Goal: Task Accomplishment & Management: Use online tool/utility

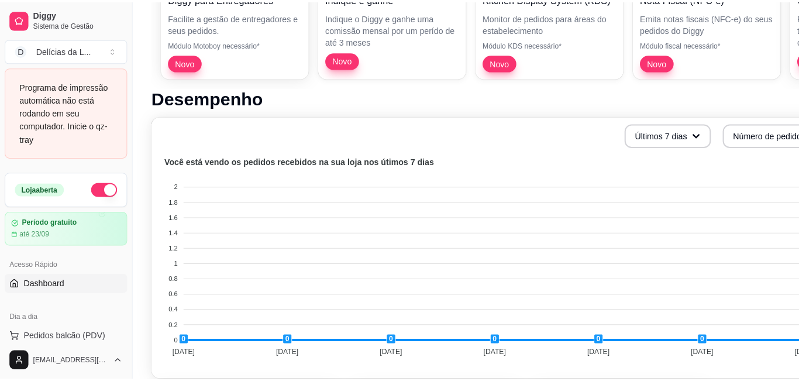
scroll to position [187, 0]
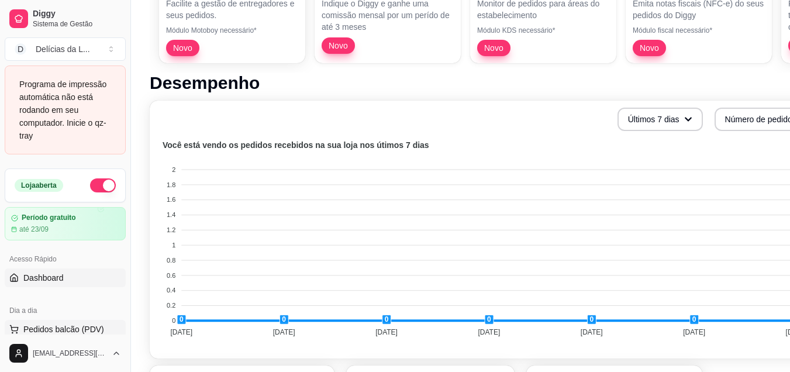
click at [66, 326] on span "Pedidos balcão (PDV)" at bounding box center [63, 330] width 81 height 12
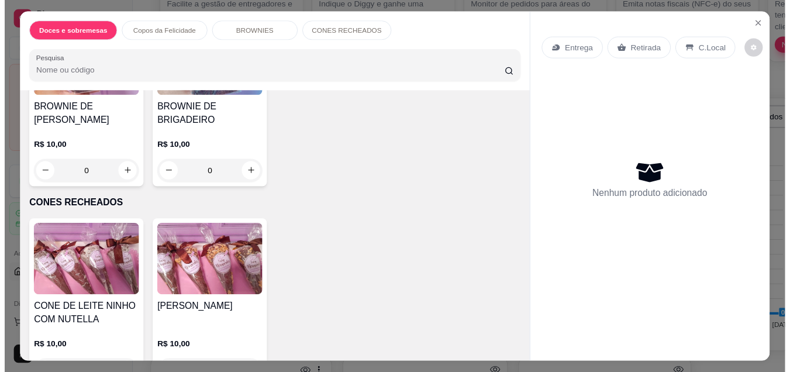
scroll to position [749, 0]
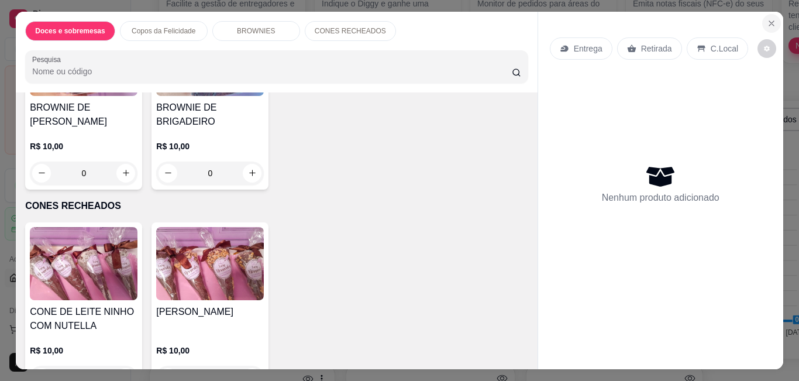
click at [769, 21] on icon "Close" at bounding box center [771, 23] width 5 height 5
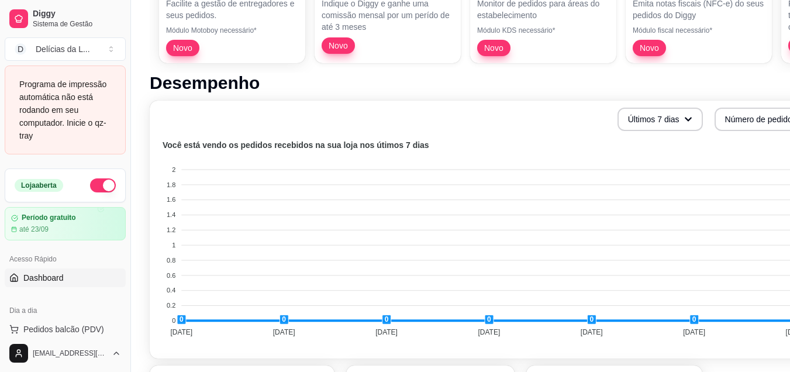
click at [43, 147] on div "Programa de impressão automática não está rodando em seu computador. Inicie o q…" at bounding box center [65, 110] width 121 height 89
click at [49, 14] on span "Diggy" at bounding box center [77, 14] width 88 height 11
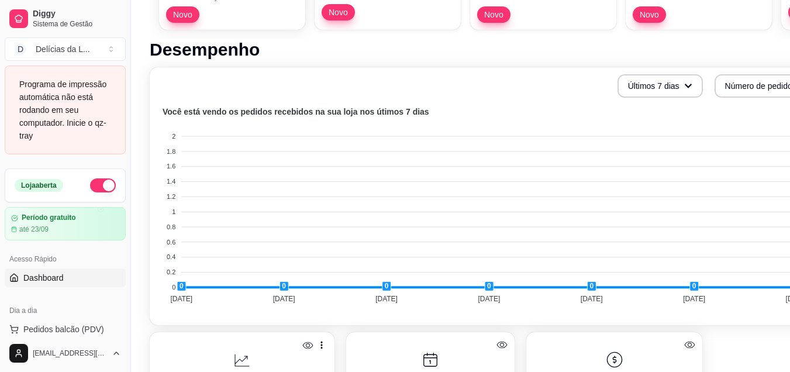
scroll to position [234, 0]
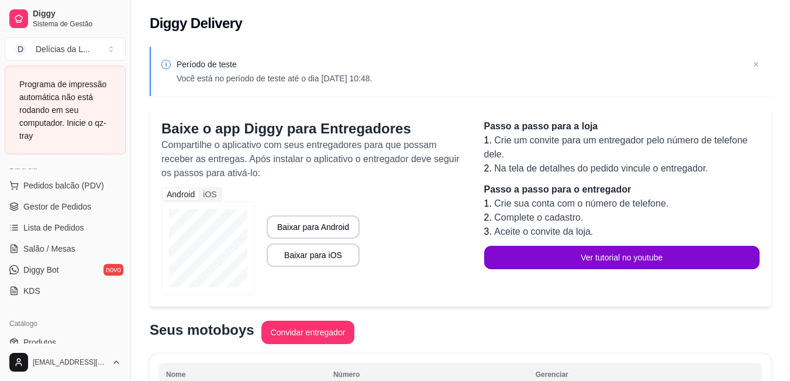
scroll to position [164, 0]
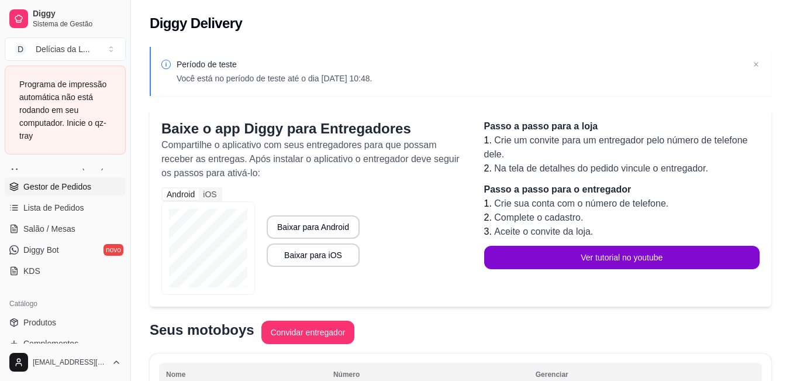
click at [94, 192] on link "Gestor de Pedidos" at bounding box center [65, 186] width 121 height 19
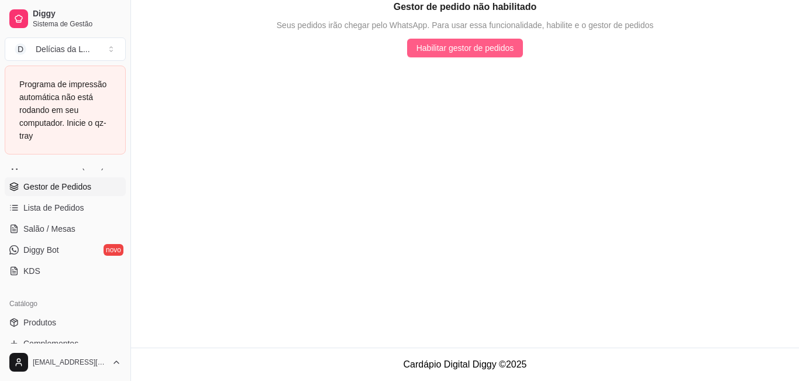
click at [453, 50] on span "Habilitar gestor de pedidos" at bounding box center [466, 48] width 98 height 13
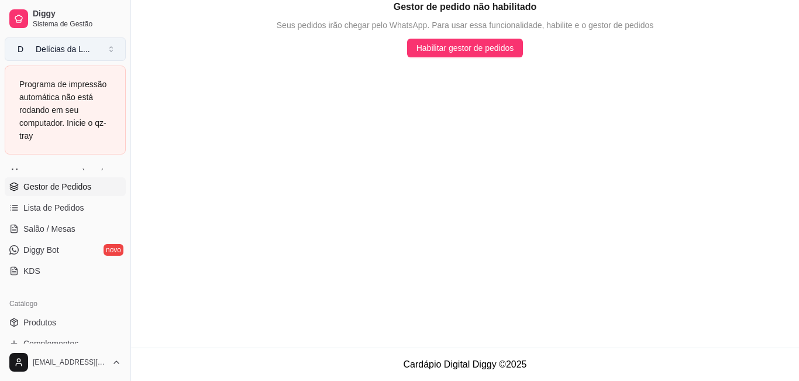
click at [84, 43] on div "Delícias da L ..." at bounding box center [63, 49] width 54 height 12
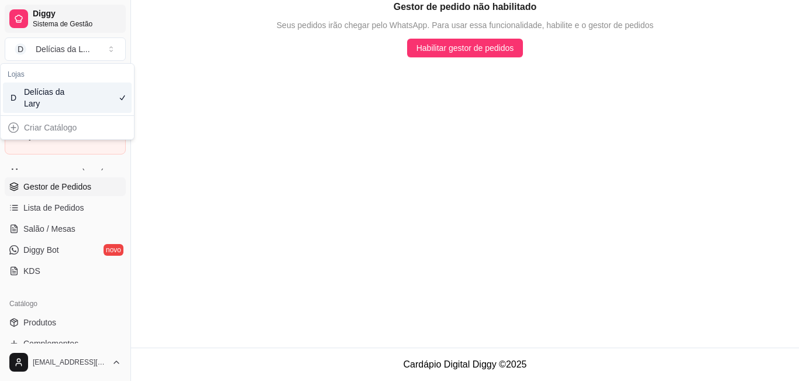
click at [83, 15] on span "Diggy" at bounding box center [77, 14] width 88 height 11
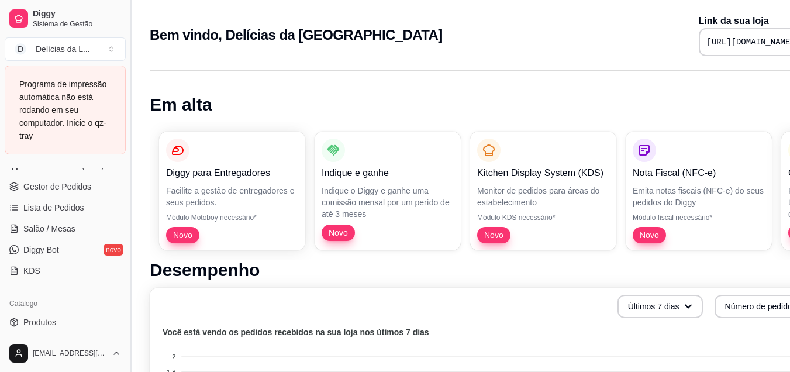
click at [126, 338] on button "Toggle Sidebar" at bounding box center [130, 186] width 9 height 372
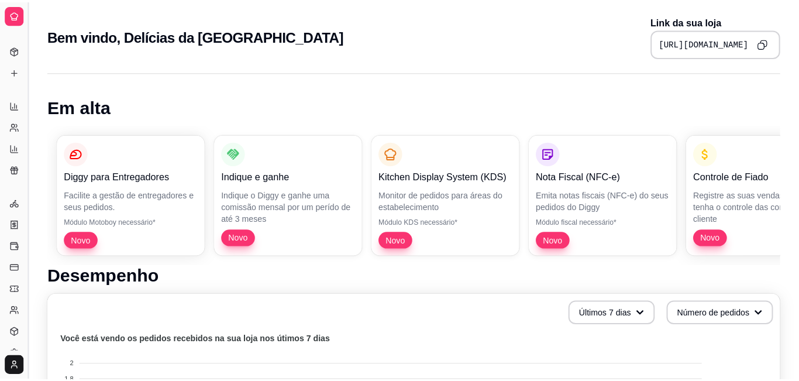
scroll to position [78, 0]
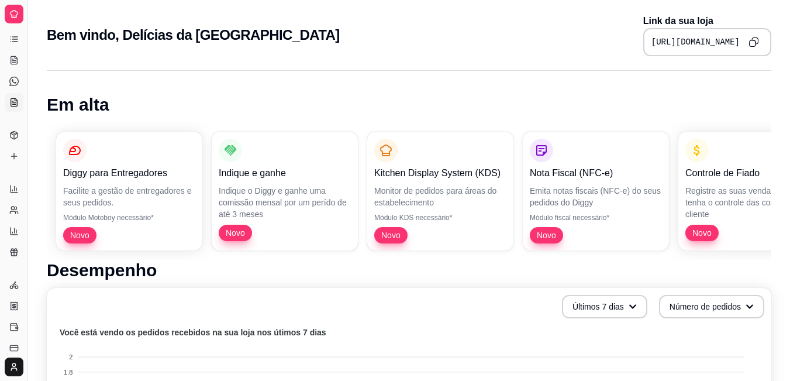
click at [13, 103] on icon at bounding box center [13, 103] width 3 height 0
click at [13, 16] on icon at bounding box center [14, 16] width 5 height 0
click at [17, 362] on html "Diggy Sistema de Gestão D Delícias da L ... Programa de impressão automática nã…" at bounding box center [395, 190] width 790 height 381
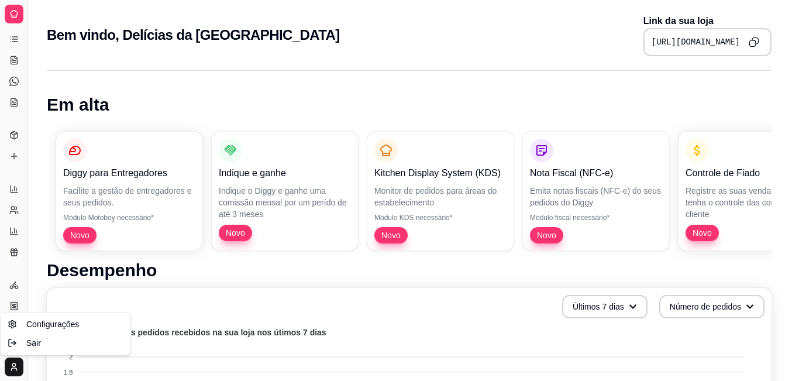
click at [17, 362] on html "Diggy Sistema de Gestão D Delícias da L ... Programa de impressão automática nã…" at bounding box center [399, 190] width 799 height 381
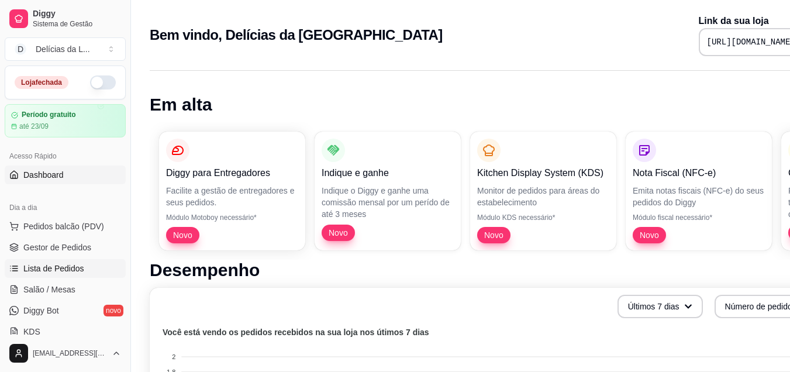
click at [45, 264] on span "Lista de Pedidos" at bounding box center [53, 269] width 61 height 12
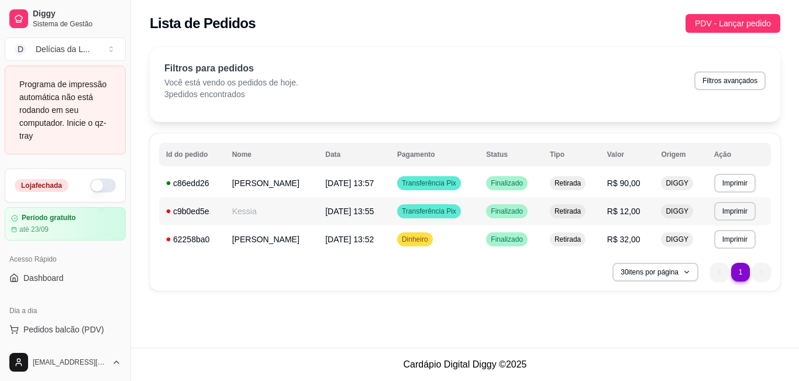
click at [345, 208] on span "[DATE] 13:55" at bounding box center [349, 211] width 49 height 9
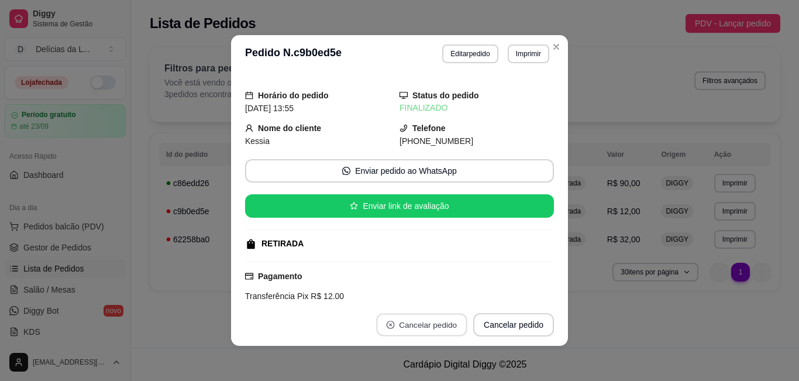
click at [401, 320] on button "Cancelar pedido" at bounding box center [421, 325] width 91 height 23
click at [405, 323] on button "Cancelar pedido" at bounding box center [421, 325] width 91 height 23
click at [528, 321] on button "Cancelar pedido" at bounding box center [513, 324] width 81 height 23
click at [528, 321] on button "Cancelar pedido" at bounding box center [514, 325] width 78 height 23
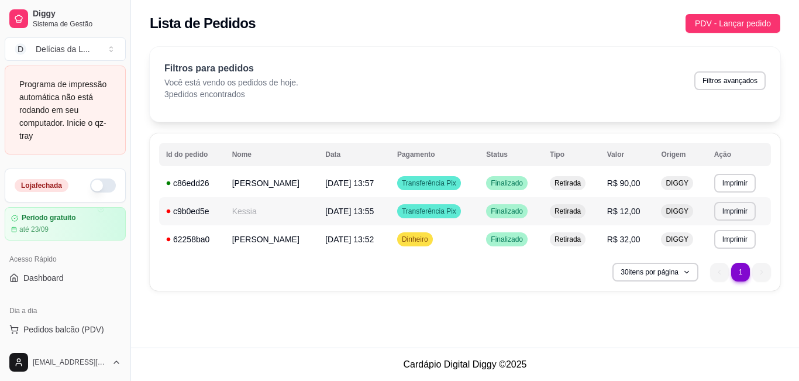
click at [560, 207] on span "Retirada" at bounding box center [567, 211] width 31 height 9
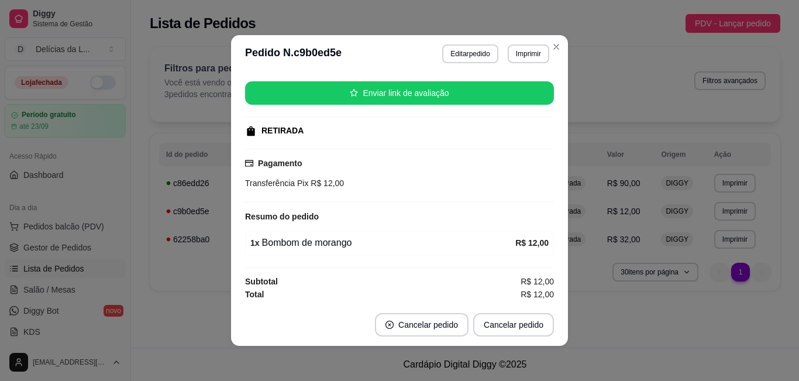
scroll to position [115, 0]
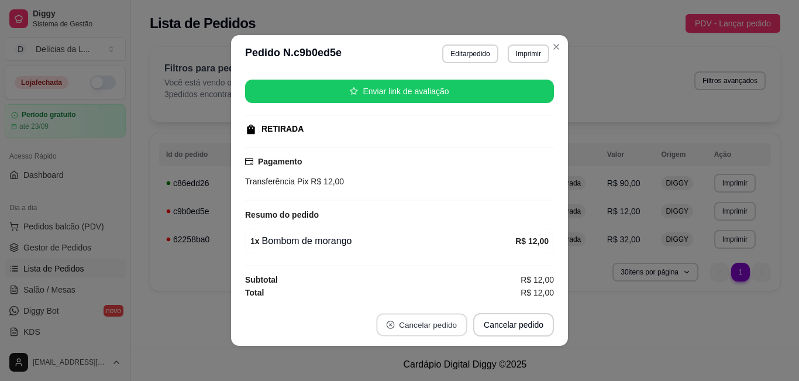
click at [428, 324] on button "Cancelar pedido" at bounding box center [421, 325] width 91 height 23
click at [387, 324] on icon "close-circle" at bounding box center [390, 325] width 8 height 8
click at [486, 324] on button "Cancelar pedido" at bounding box center [514, 325] width 78 height 23
click at [486, 324] on button "Cancelar pedido" at bounding box center [513, 324] width 81 height 23
click at [486, 324] on button "Cancelar pedido" at bounding box center [514, 325] width 78 height 23
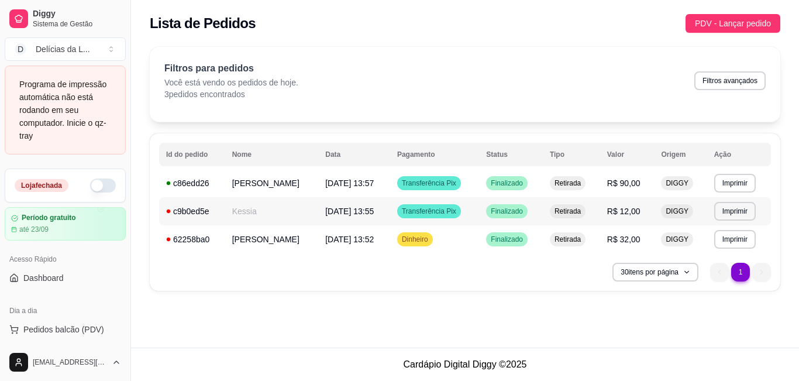
click at [359, 209] on span "[DATE] 13:55" at bounding box center [349, 211] width 49 height 9
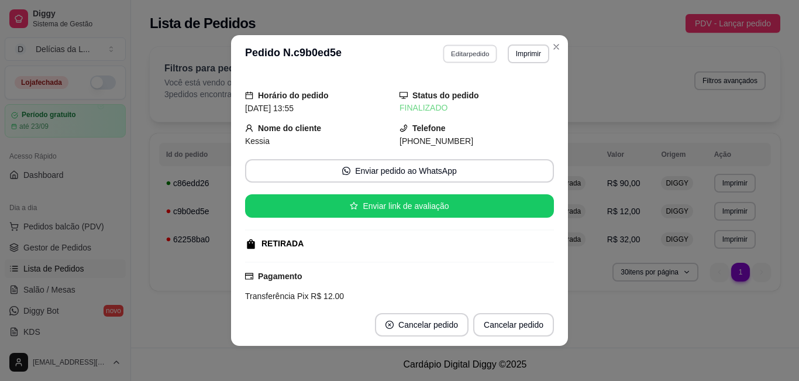
click at [448, 53] on button "Editar pedido" at bounding box center [471, 53] width 54 height 18
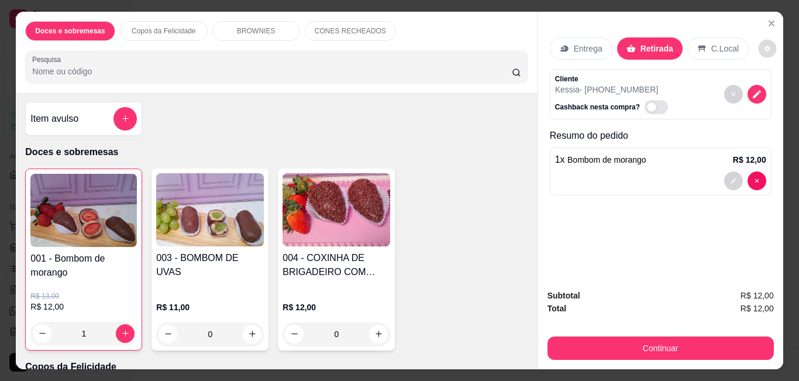
click at [765, 46] on icon "decrease-product-quantity" at bounding box center [767, 48] width 5 height 5
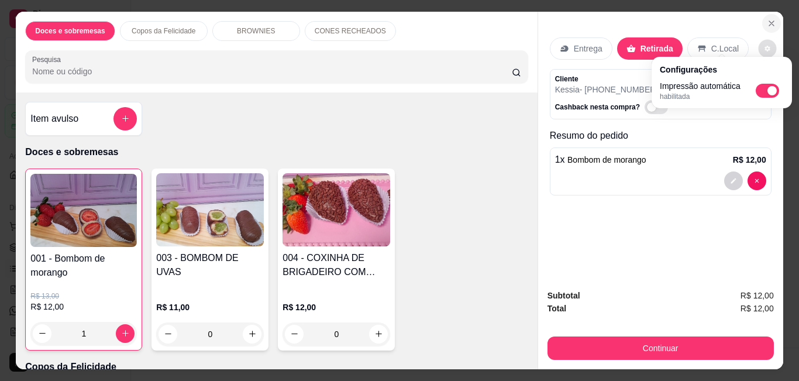
click at [767, 19] on icon "Close" at bounding box center [771, 23] width 9 height 9
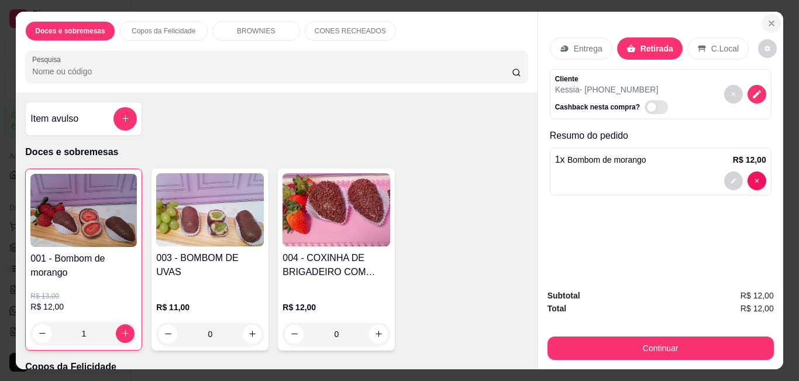
click at [768, 19] on icon "Close" at bounding box center [771, 23] width 9 height 9
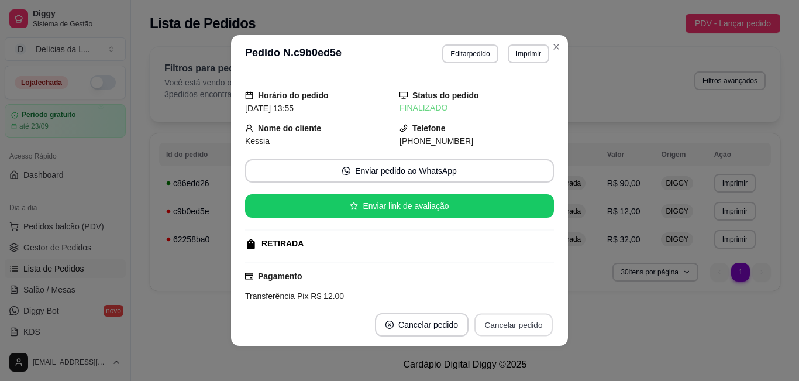
click at [498, 315] on button "Cancelar pedido" at bounding box center [514, 325] width 78 height 23
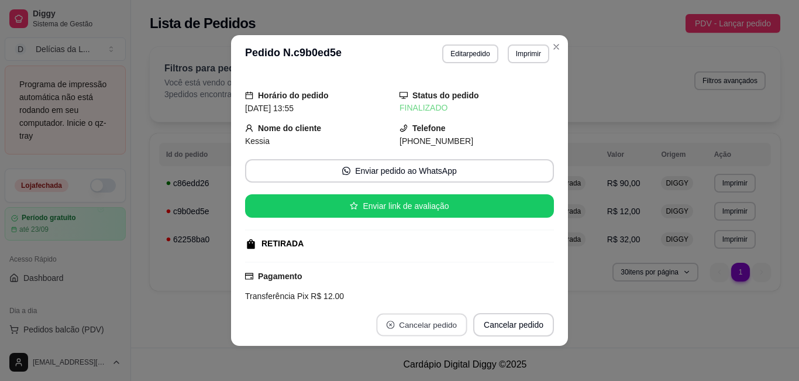
click at [430, 321] on button "Cancelar pedido" at bounding box center [421, 325] width 91 height 23
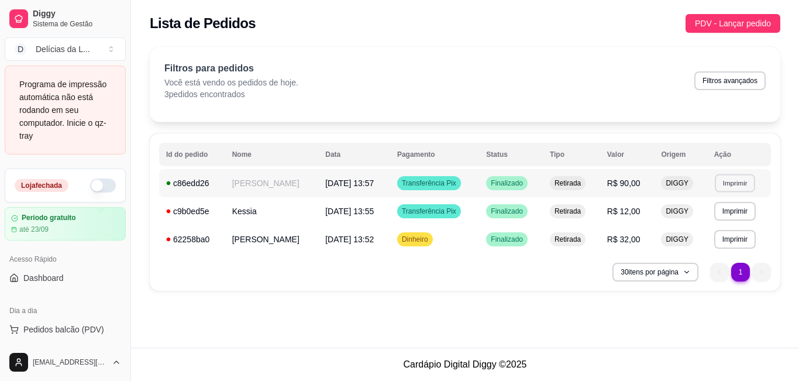
click at [730, 181] on button "Imprimir" at bounding box center [735, 183] width 40 height 18
click at [730, 216] on button "IMPRESSORA" at bounding box center [712, 224] width 82 height 18
click at [735, 184] on button "Imprimir" at bounding box center [735, 183] width 40 height 18
click at [731, 221] on button "IMPRESSORA" at bounding box center [712, 224] width 85 height 19
click at [737, 180] on button "Imprimir" at bounding box center [735, 183] width 40 height 18
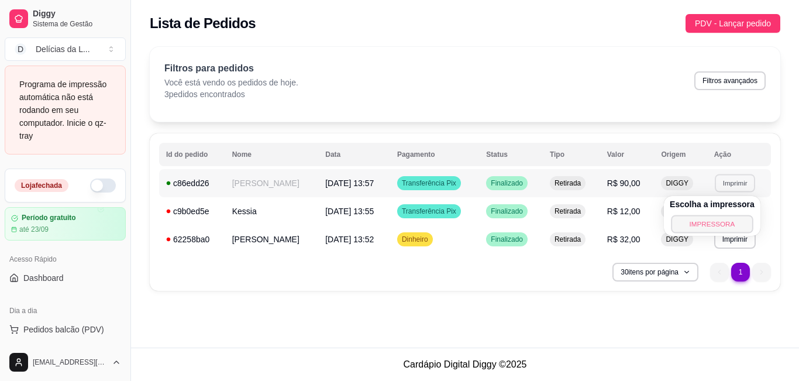
click at [731, 225] on button "IMPRESSORA" at bounding box center [712, 224] width 82 height 18
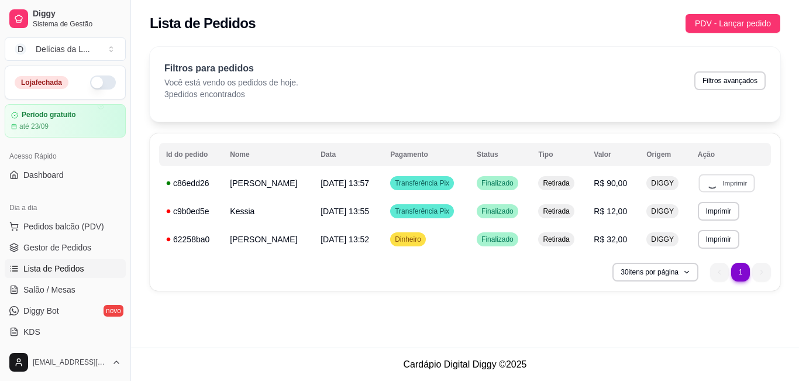
click at [90, 84] on button "button" at bounding box center [103, 82] width 26 height 14
click at [718, 239] on button "Imprimir" at bounding box center [719, 239] width 40 height 18
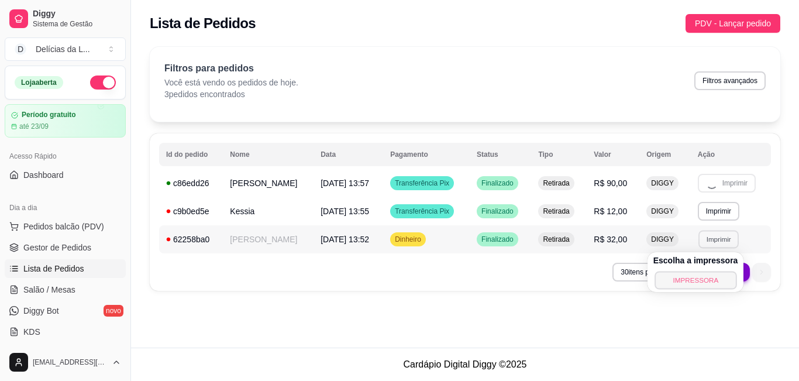
click at [711, 278] on button "IMPRESSORA" at bounding box center [696, 280] width 82 height 18
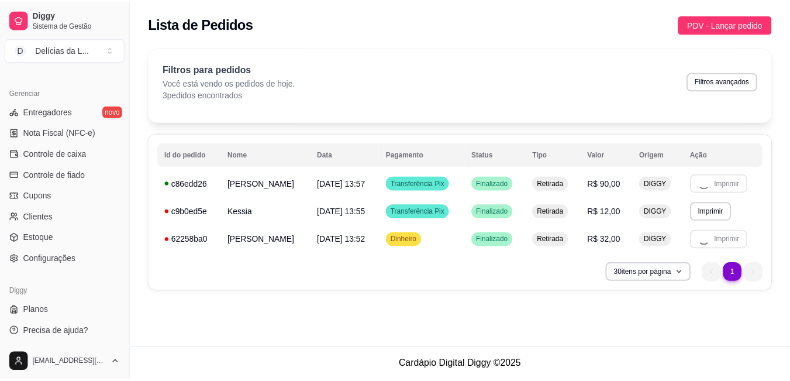
scroll to position [461, 0]
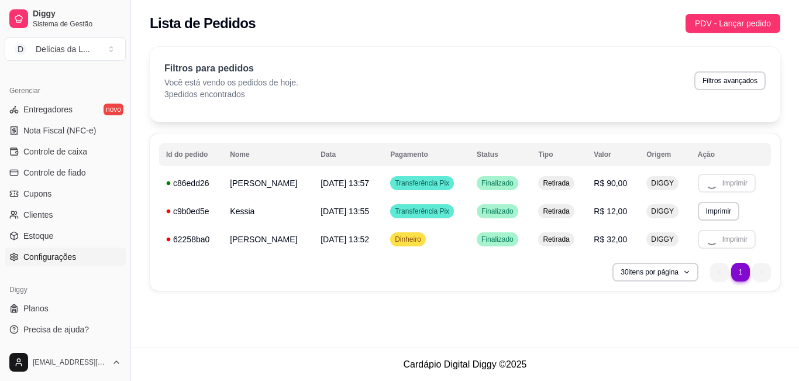
click at [59, 264] on link "Configurações" at bounding box center [65, 257] width 121 height 19
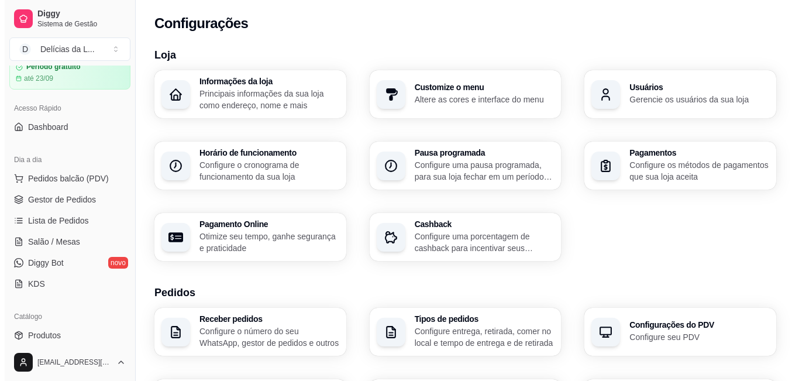
scroll to position [40, 0]
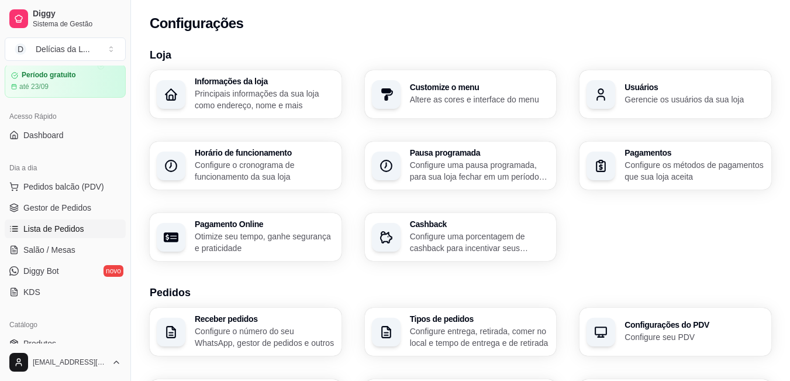
click at [72, 231] on span "Lista de Pedidos" at bounding box center [53, 229] width 61 height 12
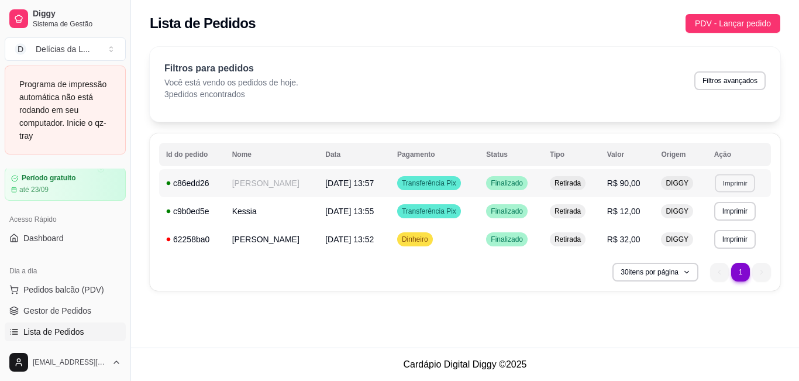
click at [724, 181] on button "Imprimir" at bounding box center [735, 183] width 40 height 18
click at [731, 225] on button "IMPRESSORA" at bounding box center [712, 224] width 82 height 18
